Goal: Navigation & Orientation: Find specific page/section

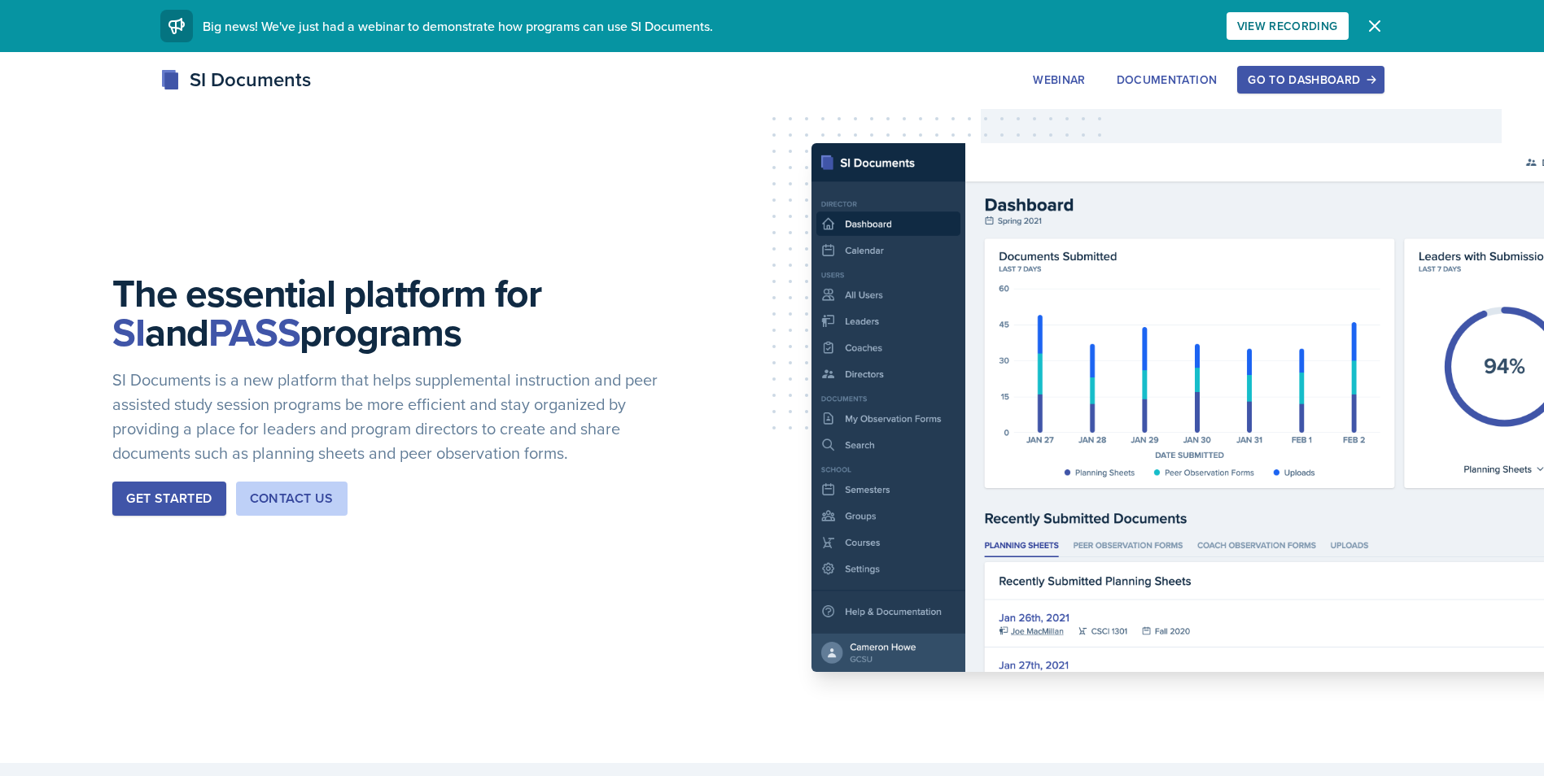
click at [1341, 85] on div "Go to Dashboard" at bounding box center [1310, 79] width 125 height 13
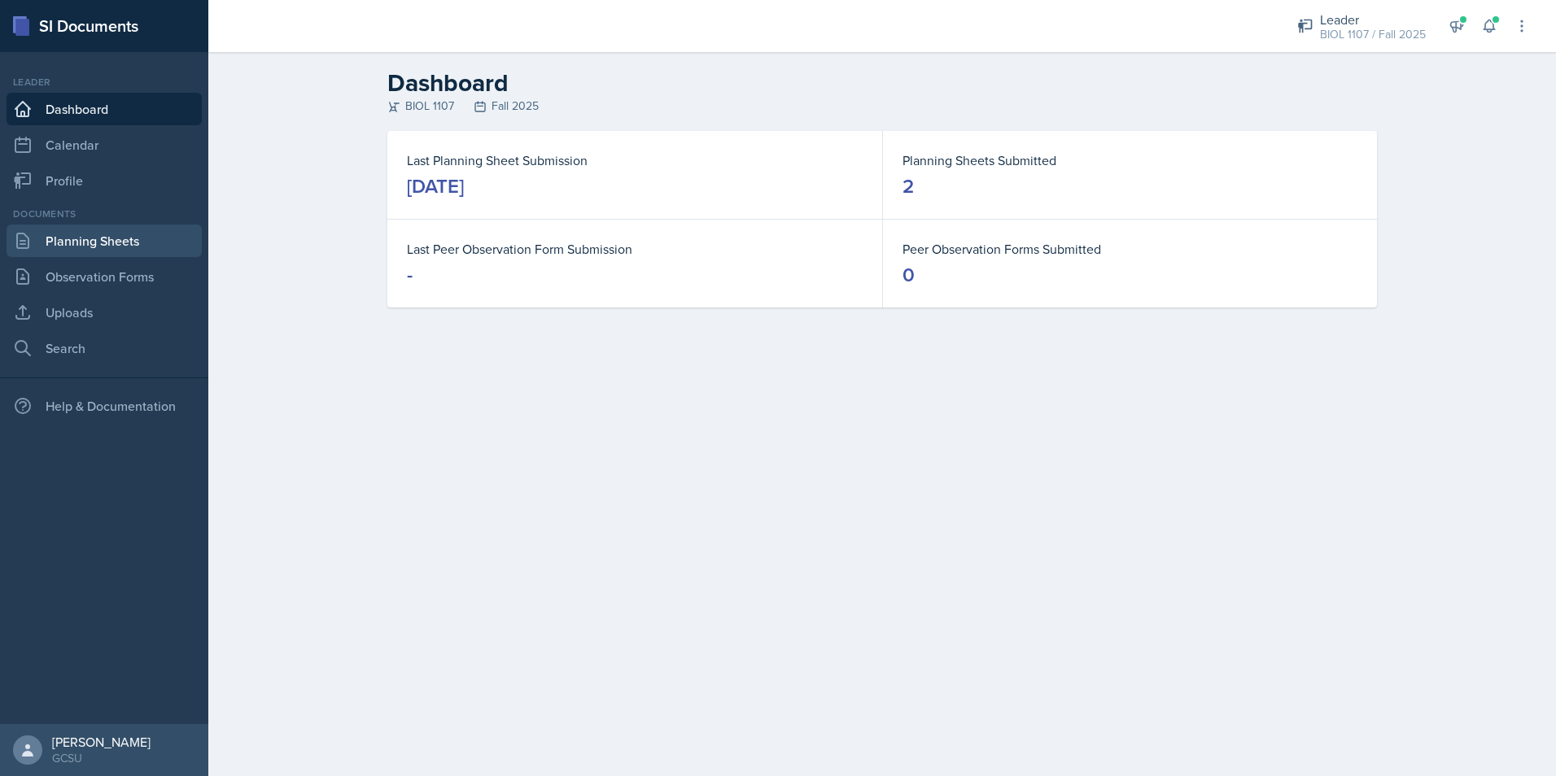
click at [128, 242] on link "Planning Sheets" at bounding box center [104, 241] width 195 height 33
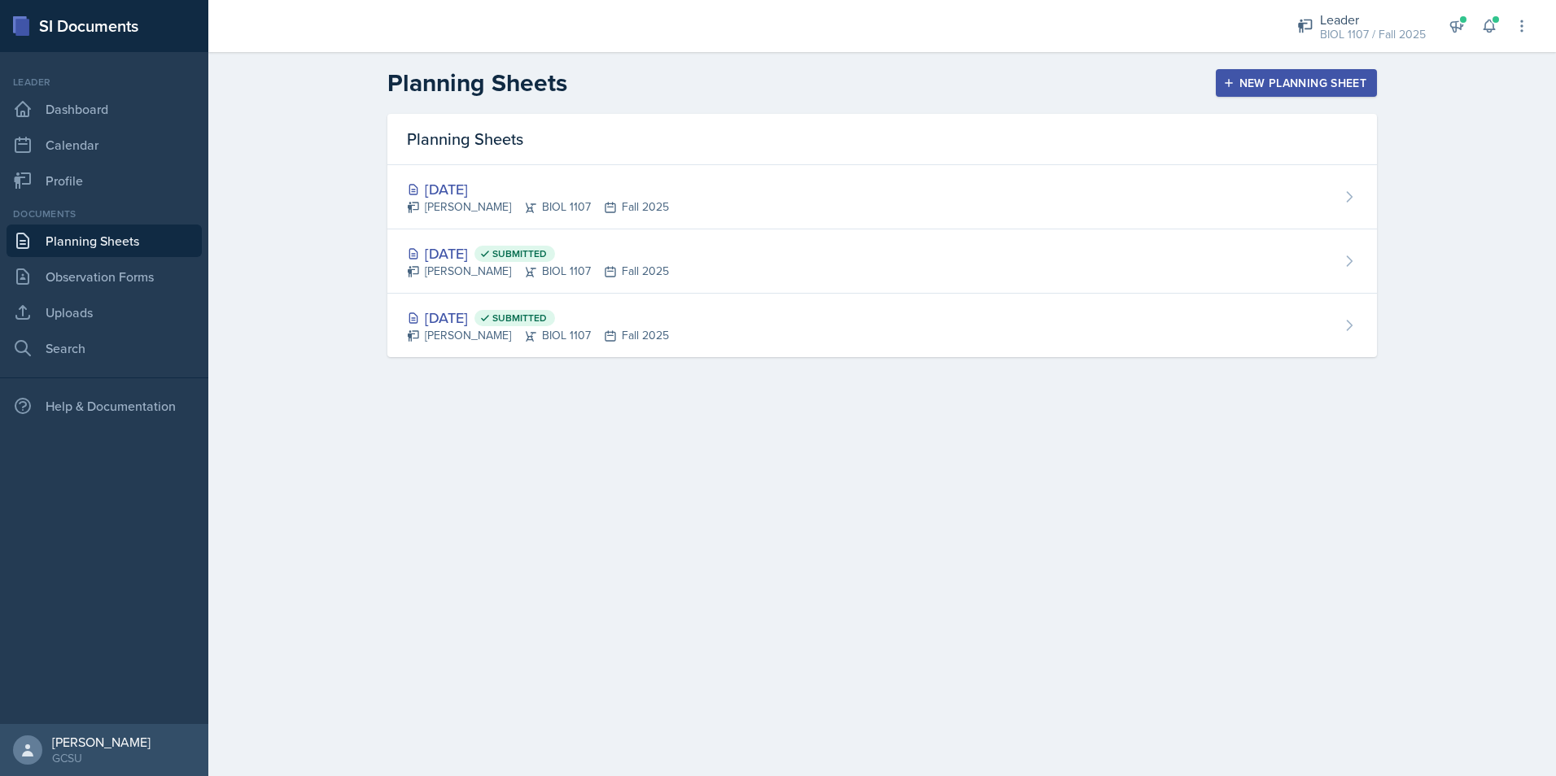
click at [736, 251] on div "[DATE] Submitted [PERSON_NAME] BIOL 1107 Fall 2025" at bounding box center [882, 262] width 990 height 64
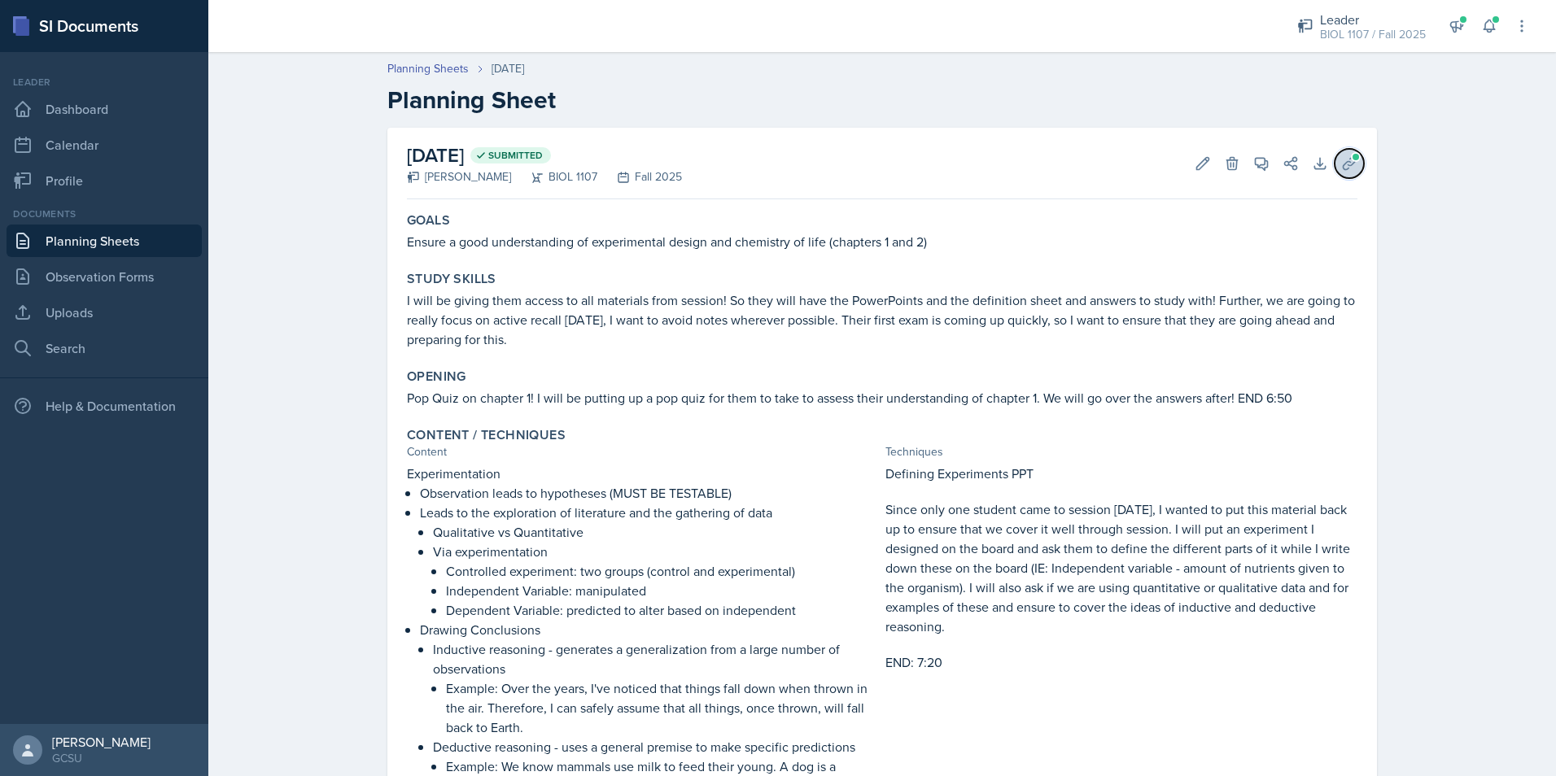
click at [1346, 168] on icon at bounding box center [1349, 163] width 16 height 16
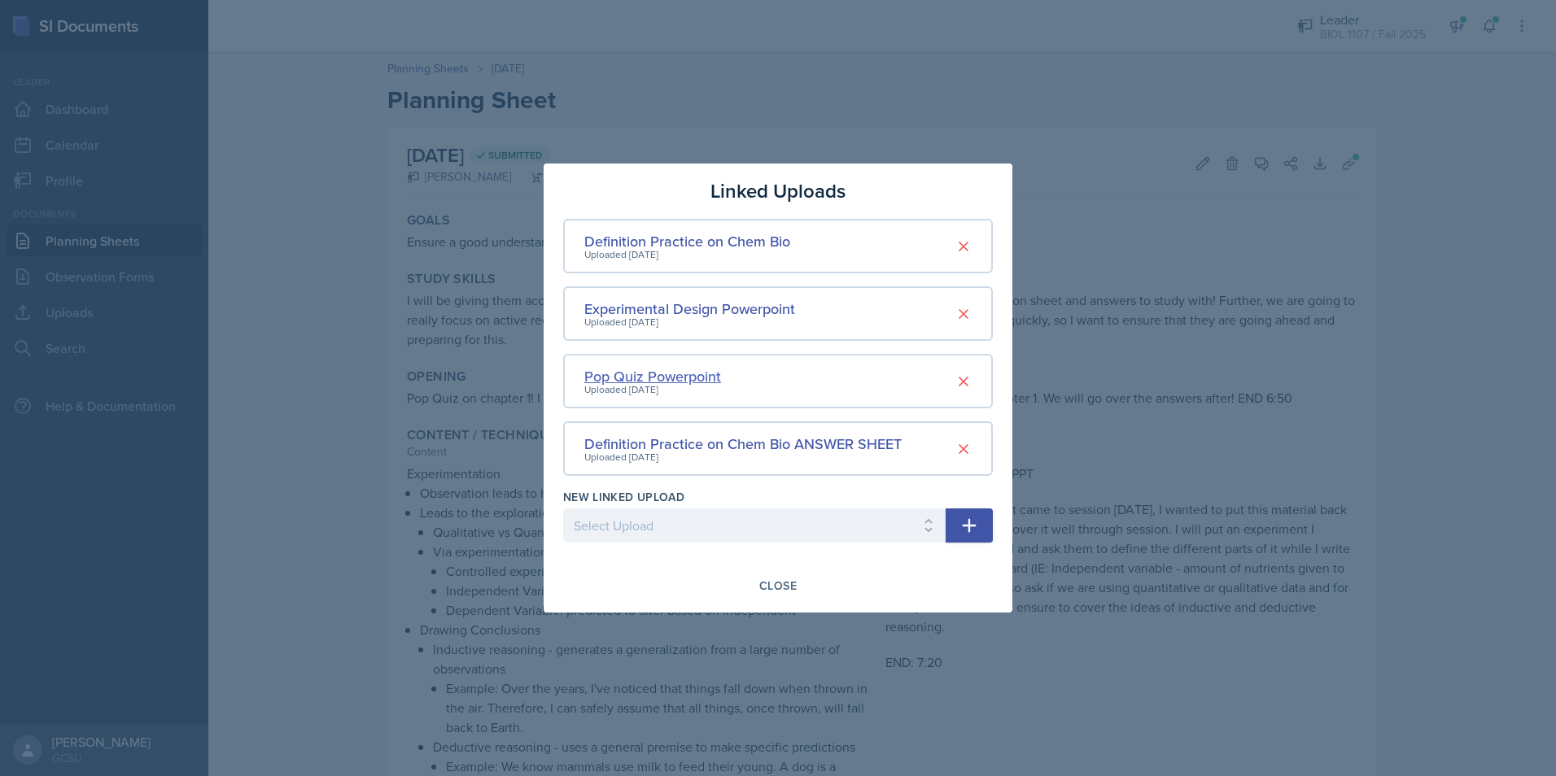
click at [690, 374] on div "Pop Quiz Powerpoint" at bounding box center [652, 376] width 137 height 22
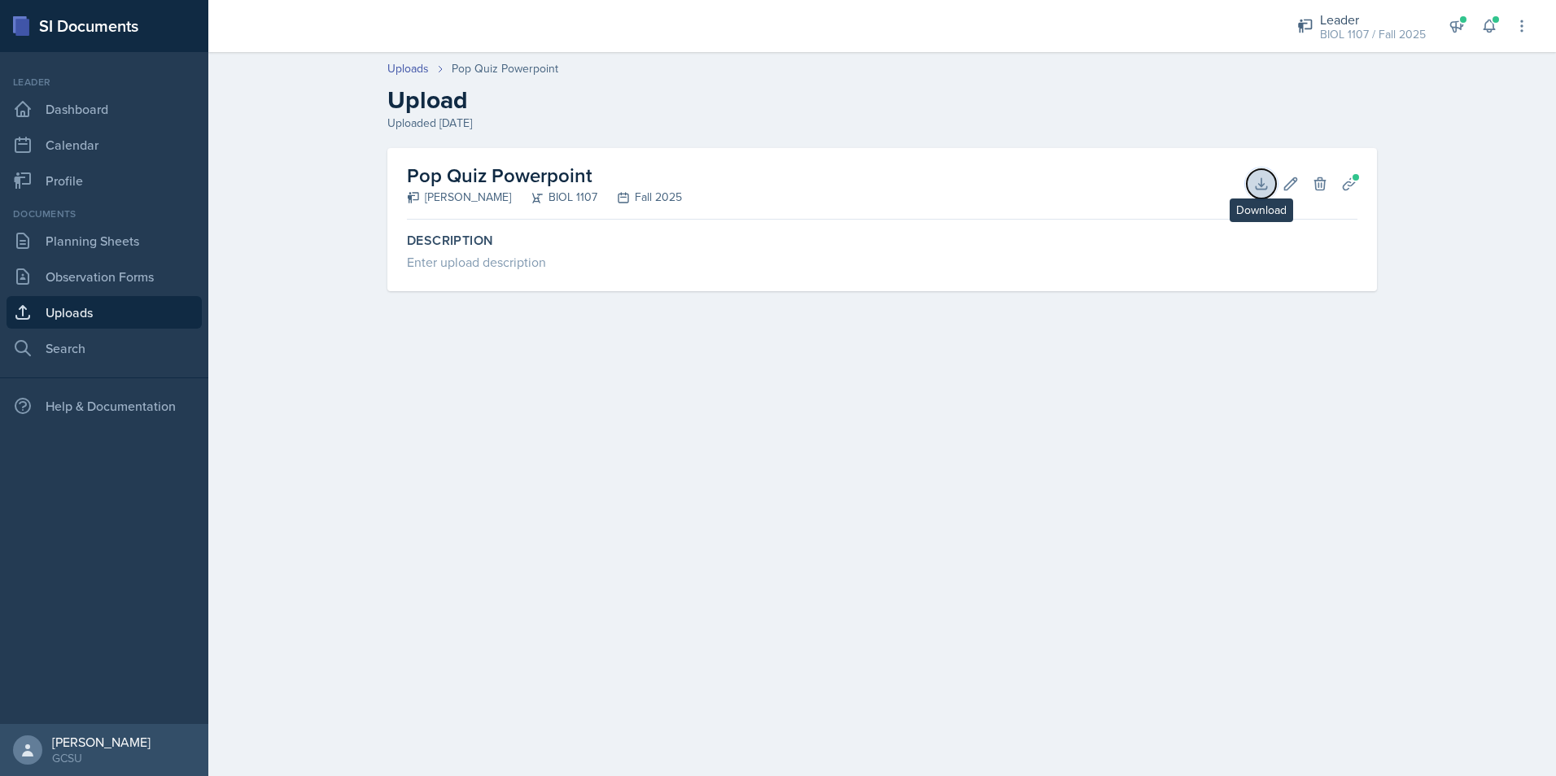
click at [1264, 190] on icon at bounding box center [1261, 184] width 16 height 16
click at [418, 61] on link "Uploads" at bounding box center [408, 68] width 42 height 17
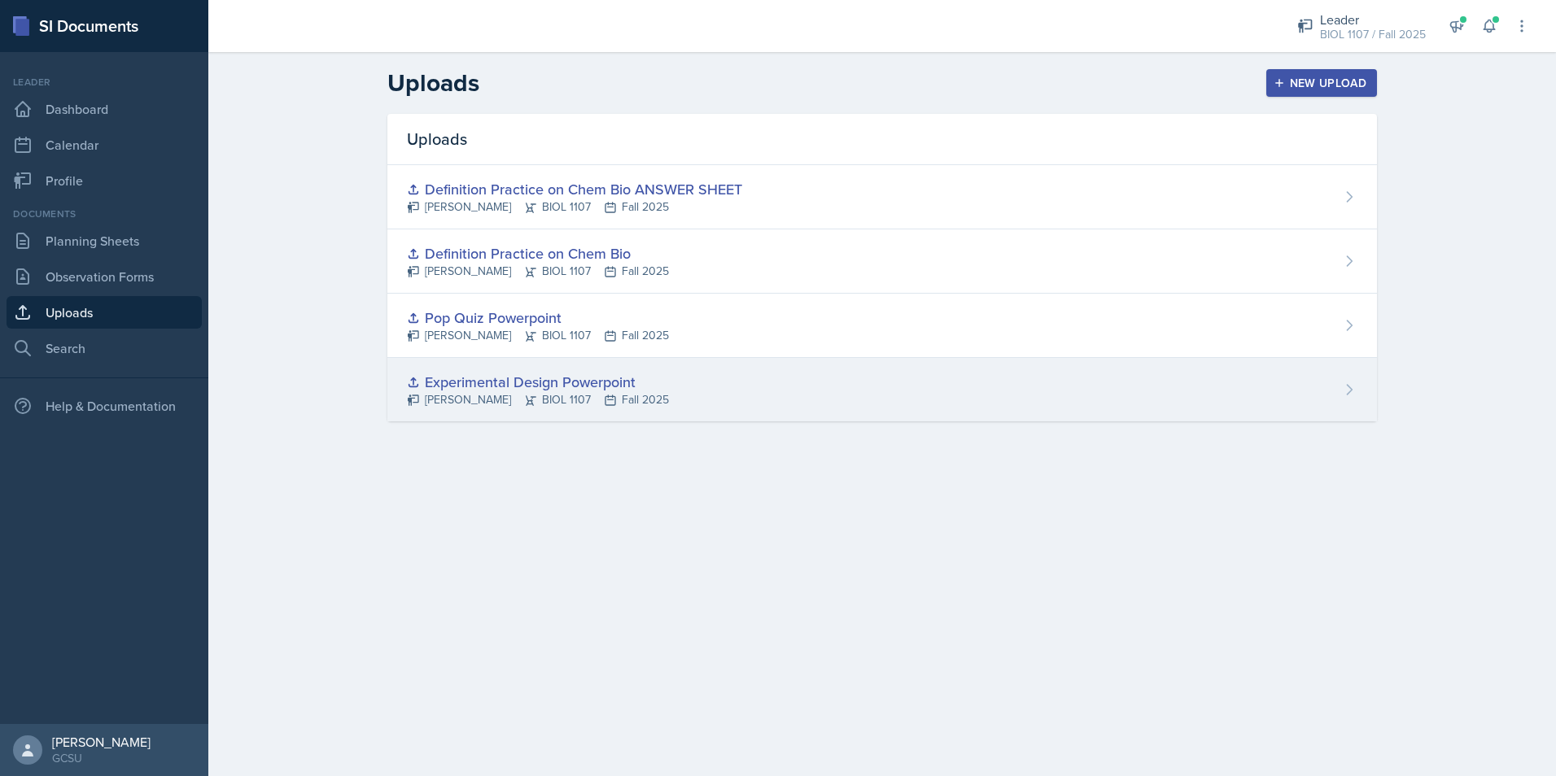
click at [759, 376] on div "Experimental Design Powerpoint [PERSON_NAME] BIOL 1107 Fall 2025" at bounding box center [882, 389] width 990 height 63
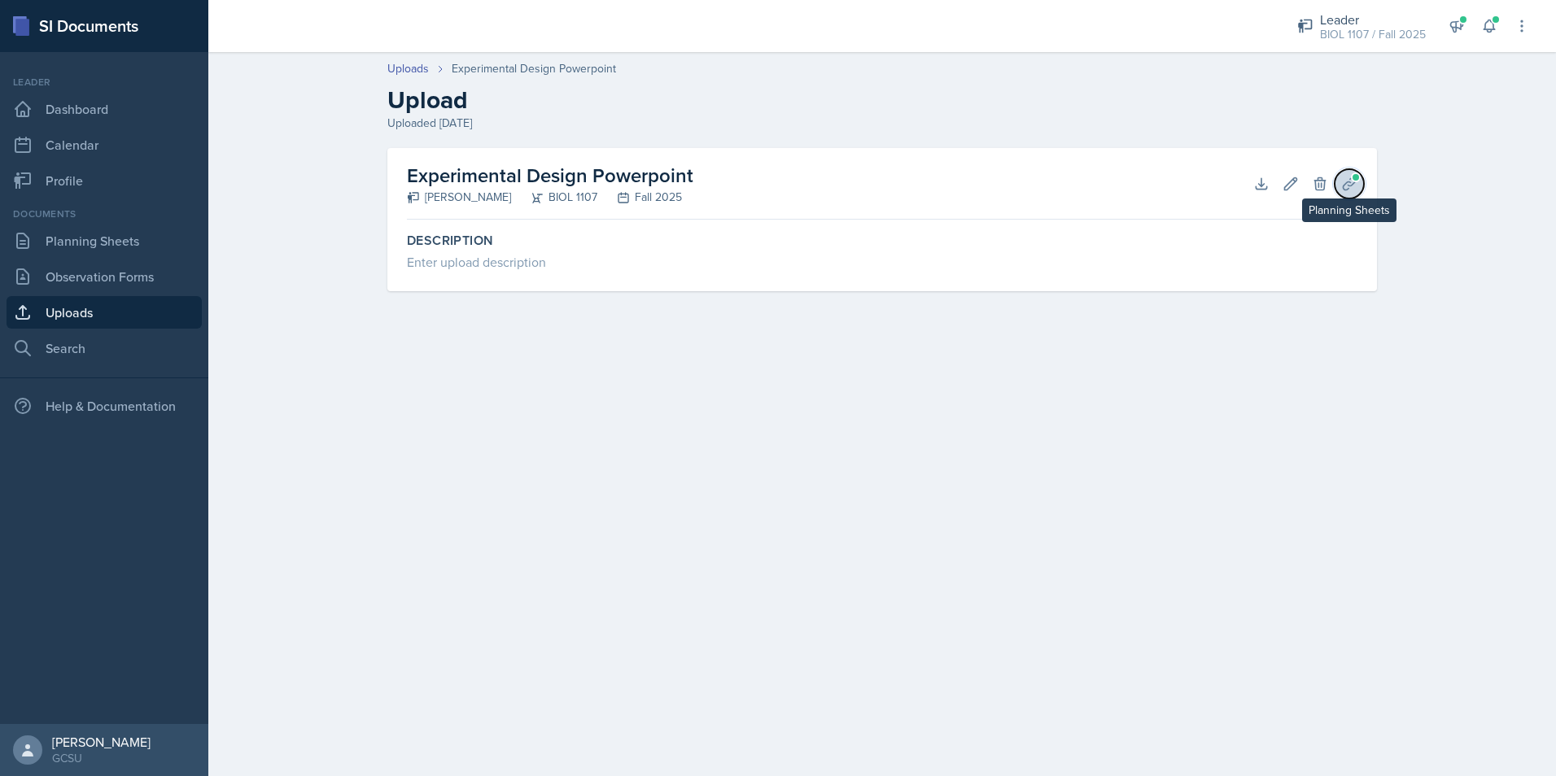
click at [1353, 184] on icon at bounding box center [1349, 183] width 12 height 12
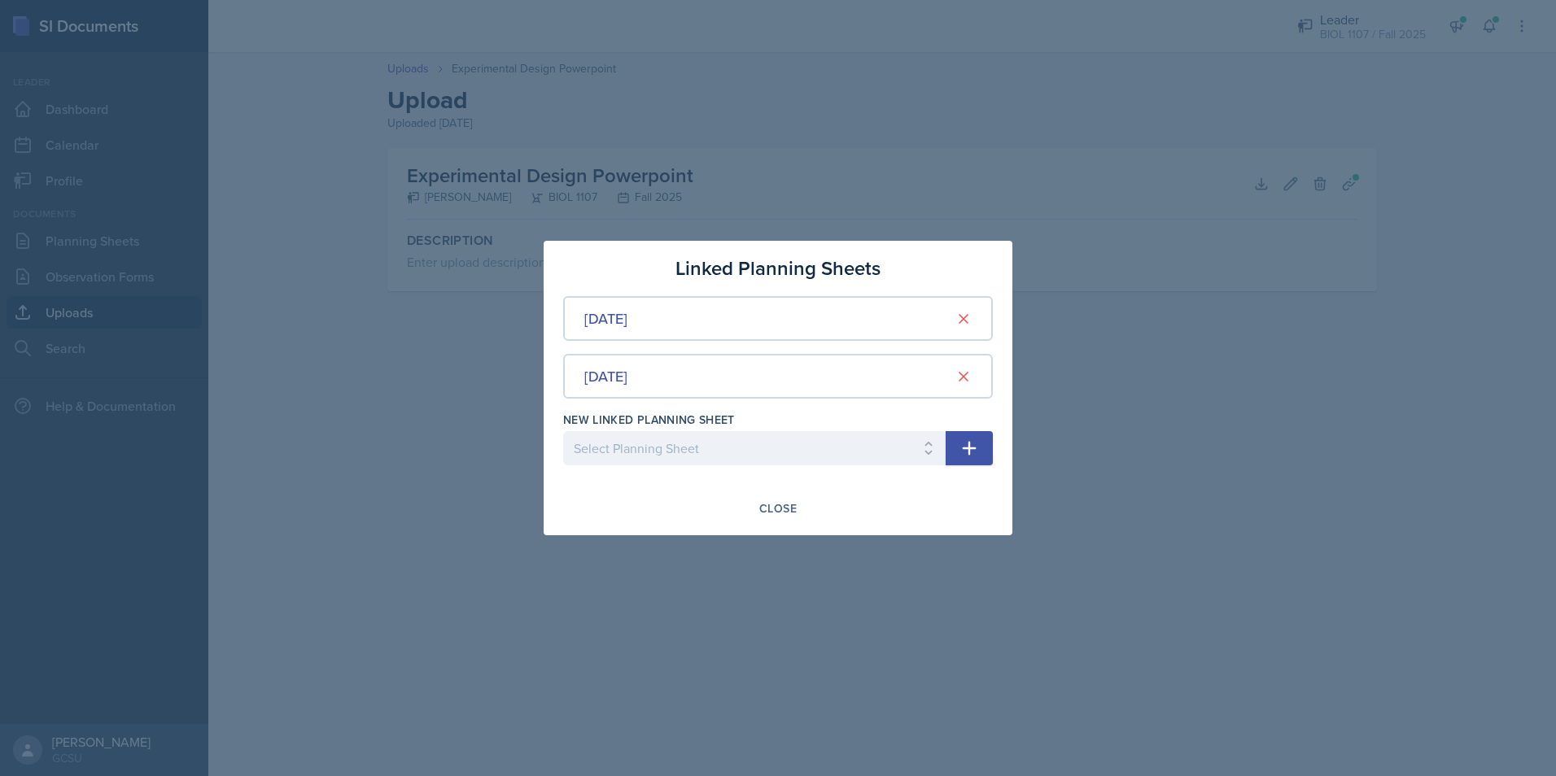
click at [726, 164] on div at bounding box center [778, 388] width 1556 height 776
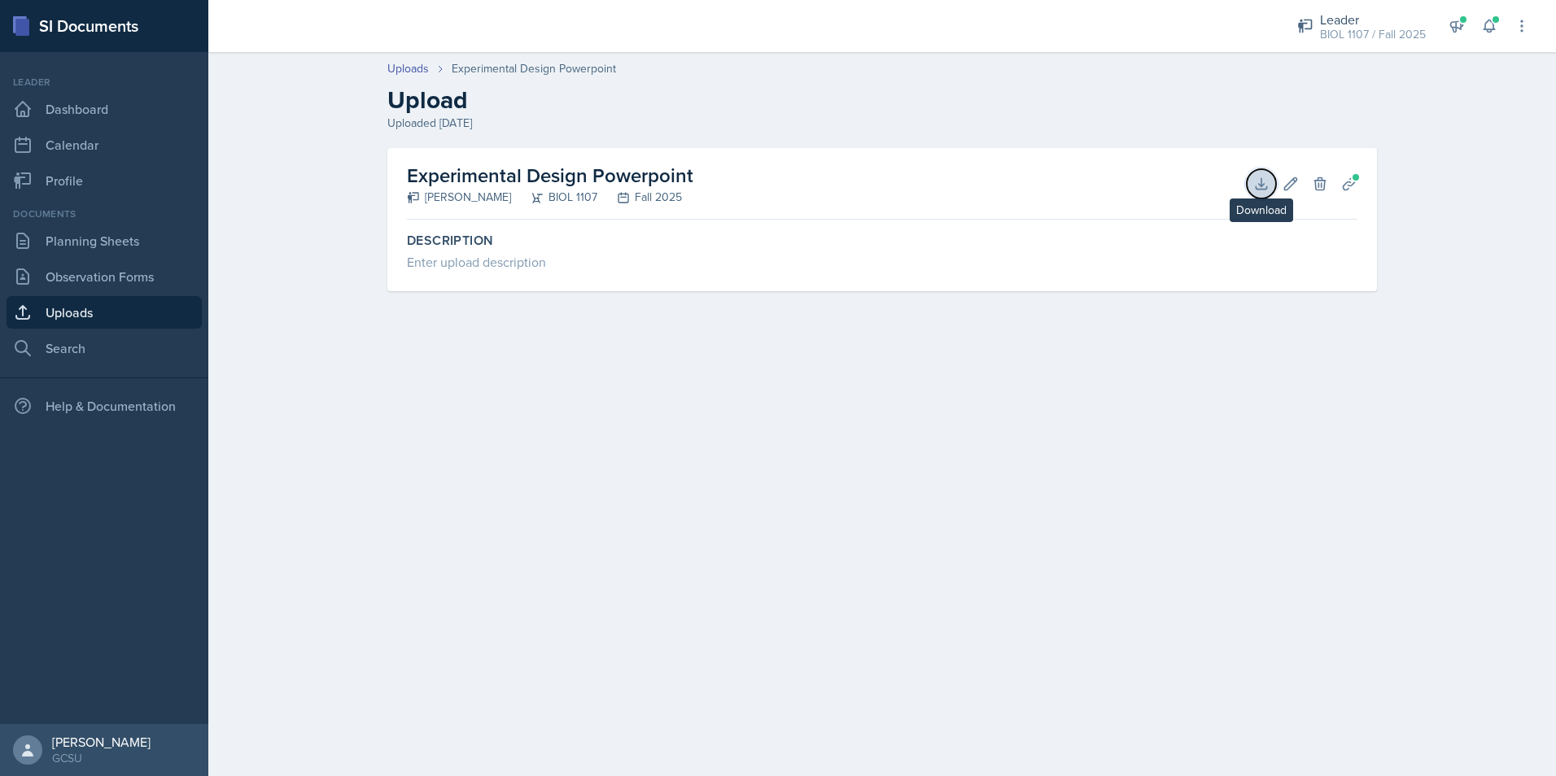
click at [1261, 182] on icon at bounding box center [1261, 184] width 16 height 16
drag, startPoint x: 895, startPoint y: 109, endPoint x: 742, endPoint y: 129, distance: 154.3
click at [895, 109] on h2 "Upload" at bounding box center [882, 99] width 990 height 29
click at [425, 63] on link "Uploads" at bounding box center [408, 68] width 42 height 17
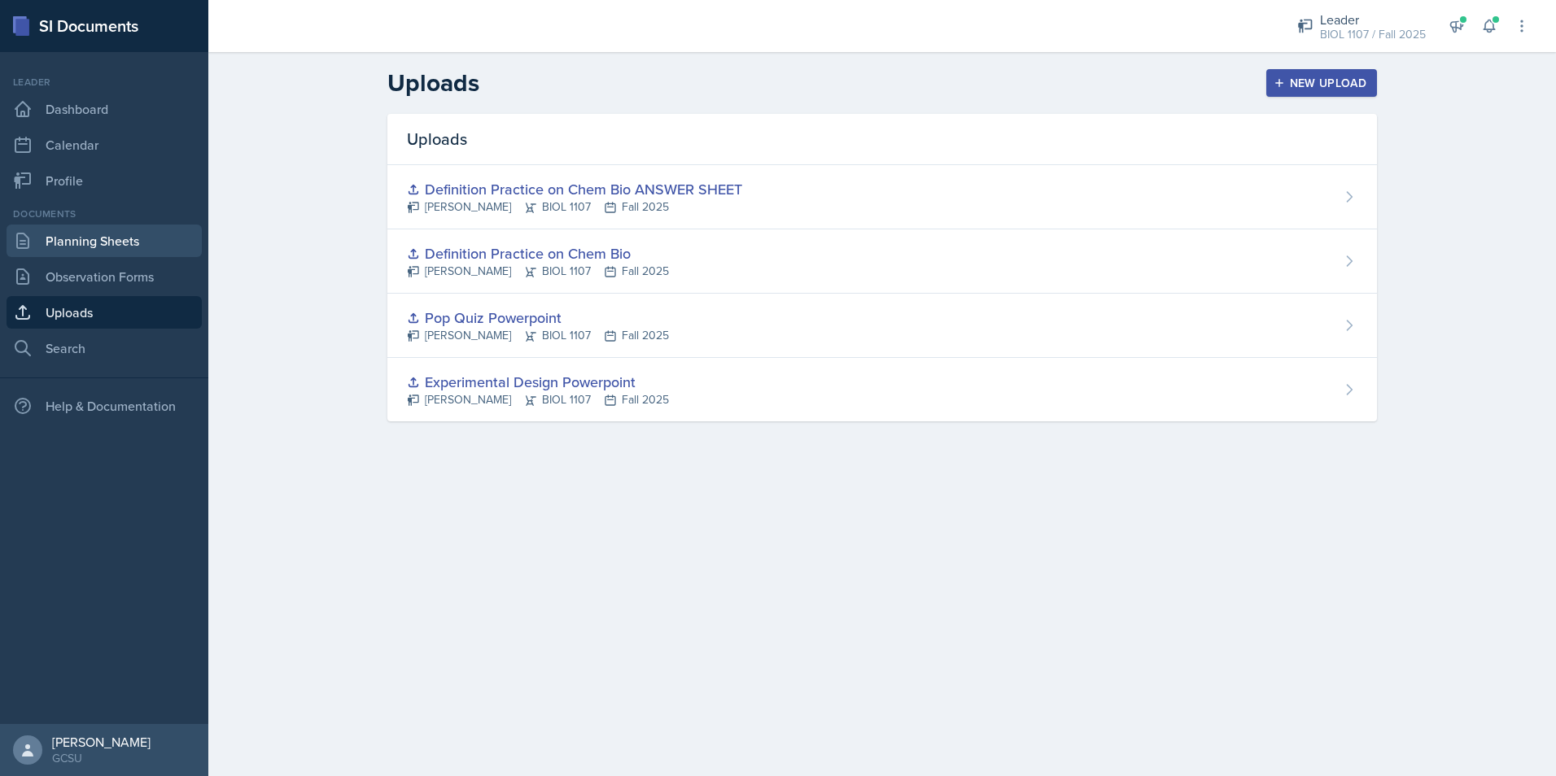
click at [117, 234] on link "Planning Sheets" at bounding box center [104, 241] width 195 height 33
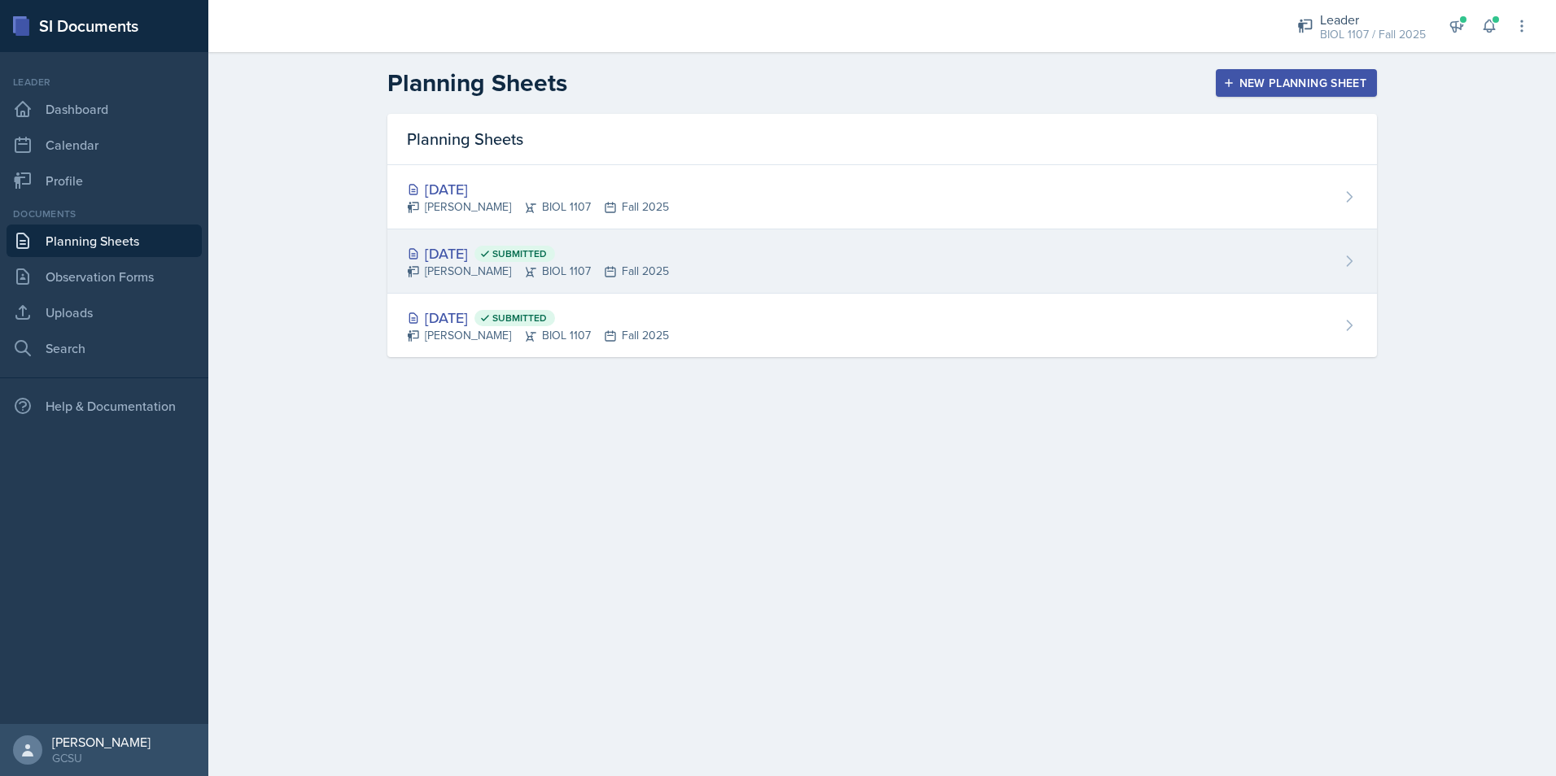
click at [895, 246] on div "[DATE] Submitted [PERSON_NAME] BIOL 1107 Fall 2025" at bounding box center [882, 262] width 990 height 64
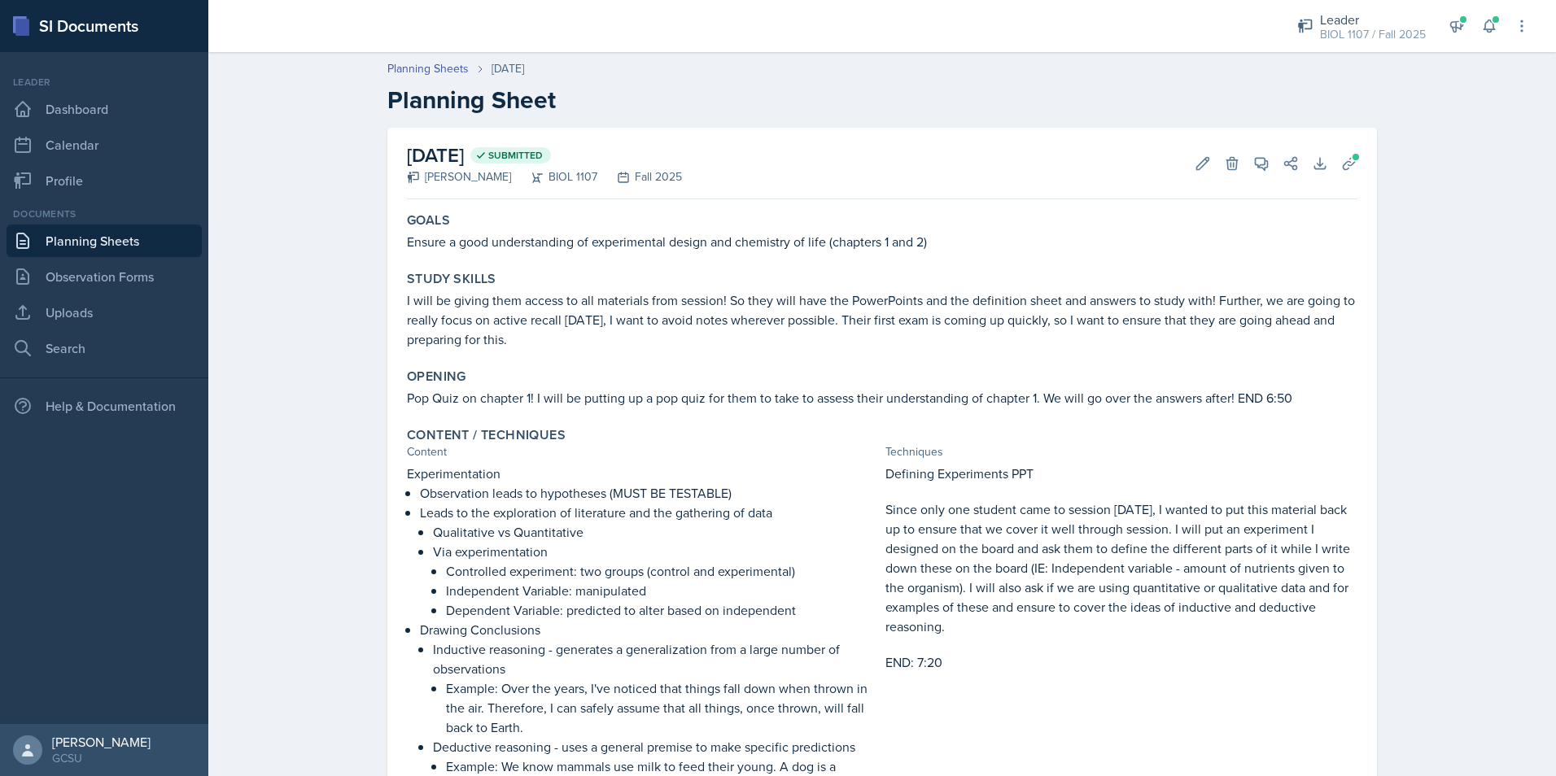
click at [73, 238] on link "Planning Sheets" at bounding box center [104, 241] width 195 height 33
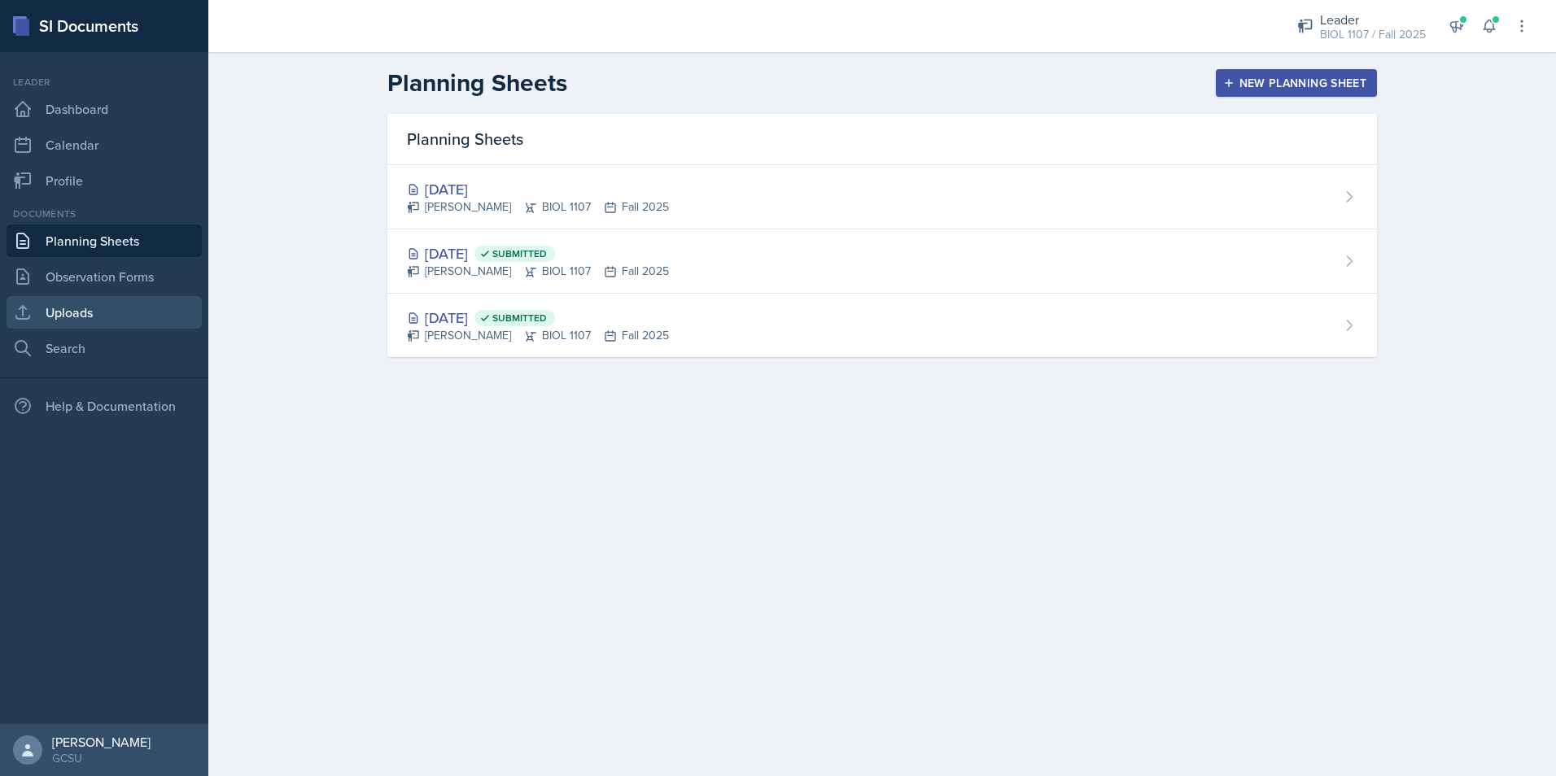
click at [107, 303] on link "Uploads" at bounding box center [104, 312] width 195 height 33
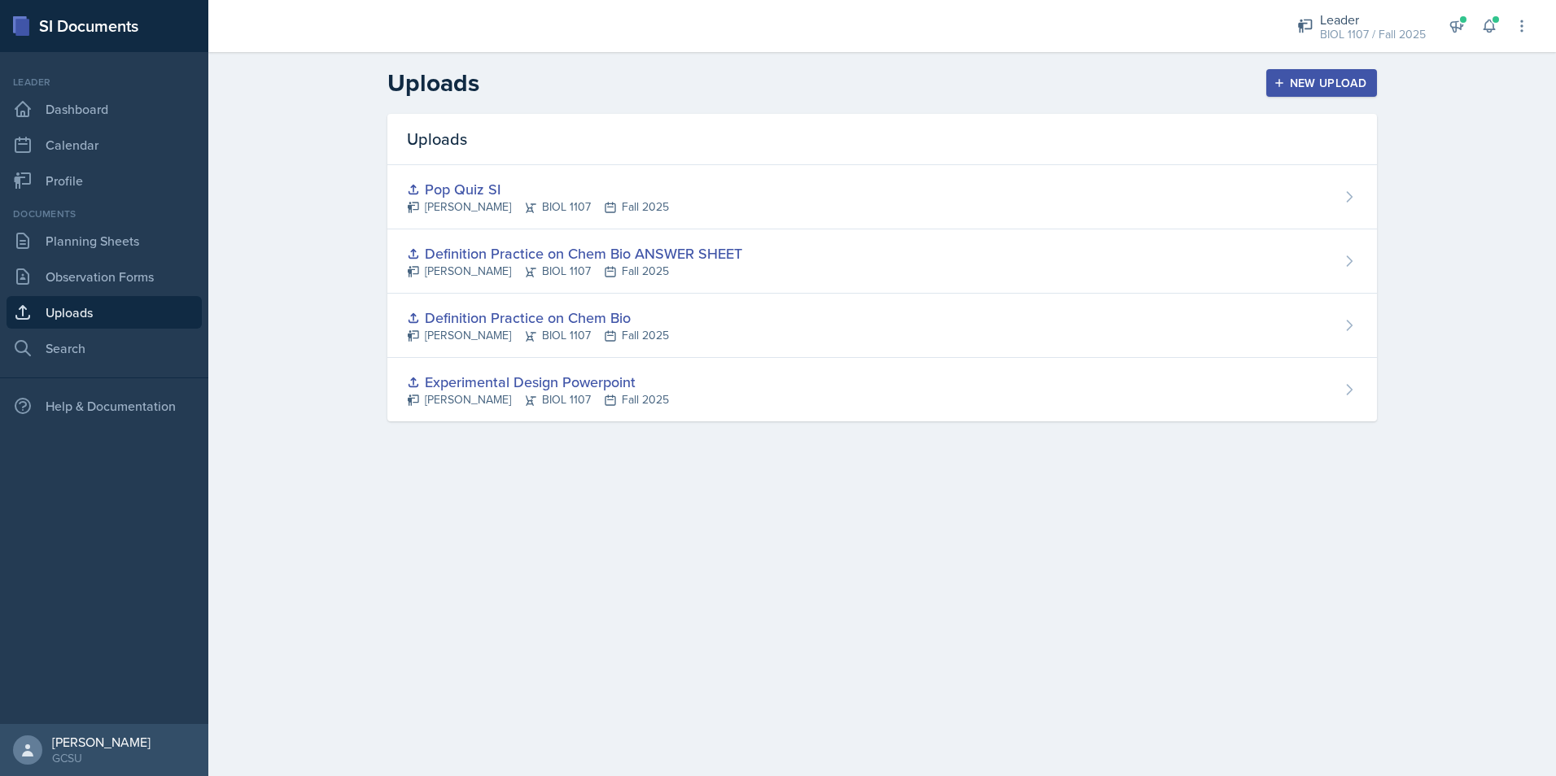
click at [791, 201] on div "Pop Quiz SI Olivia Hood BIOL 1107 Fall 2025" at bounding box center [882, 197] width 990 height 64
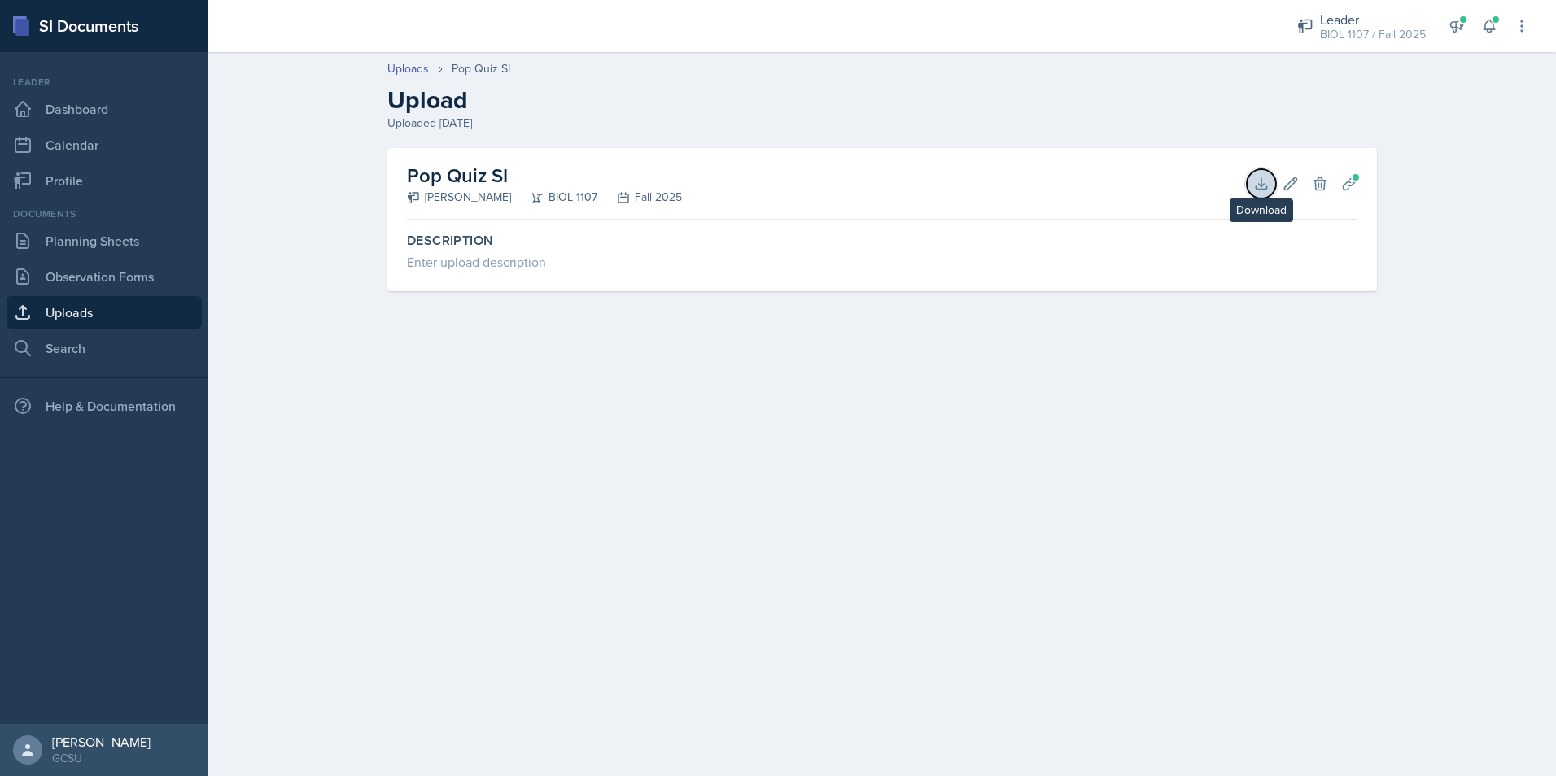
click at [1256, 184] on icon at bounding box center [1261, 184] width 16 height 16
